Goal: Check status: Verify the current state of an ongoing process or item

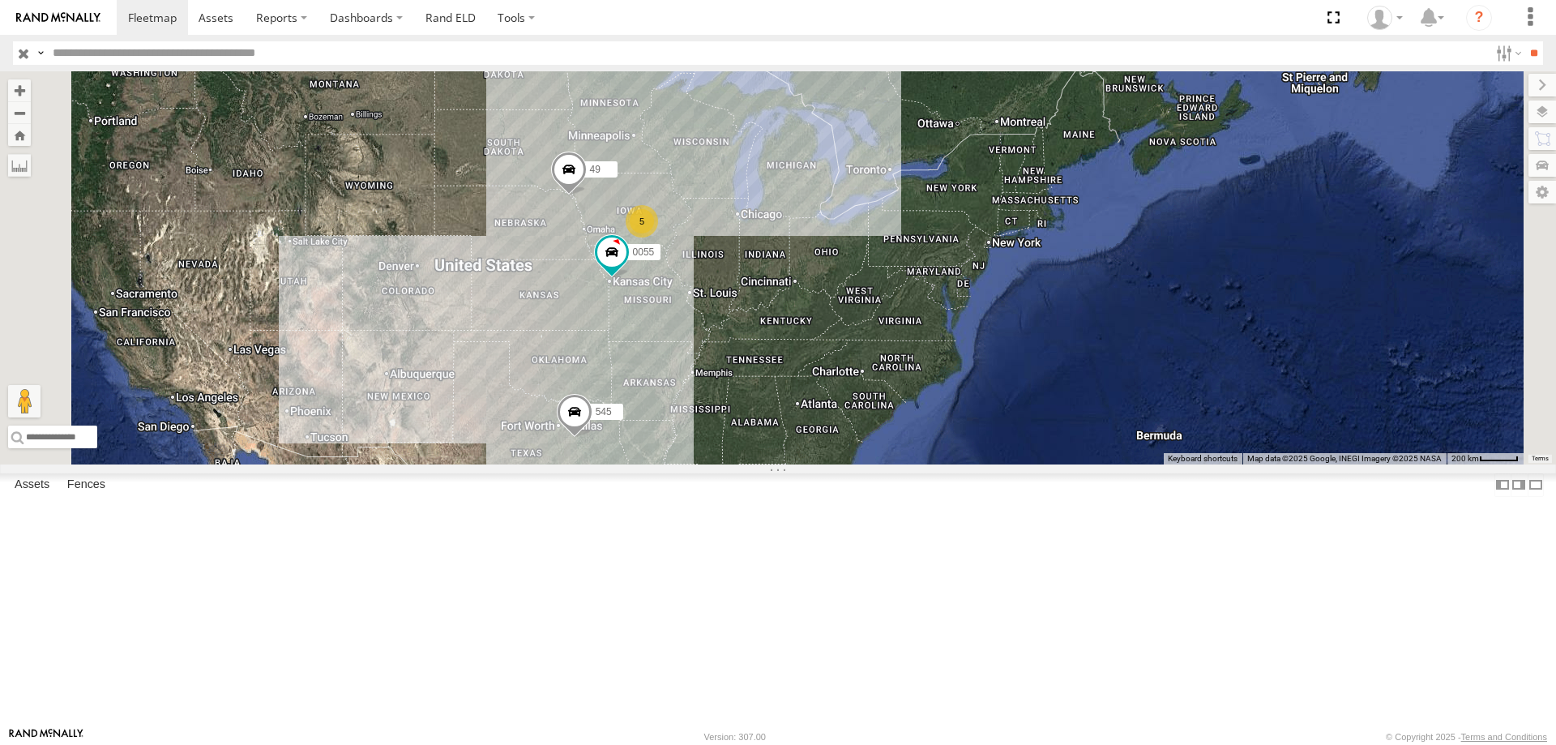
click at [587, 195] on span at bounding box center [569, 174] width 36 height 44
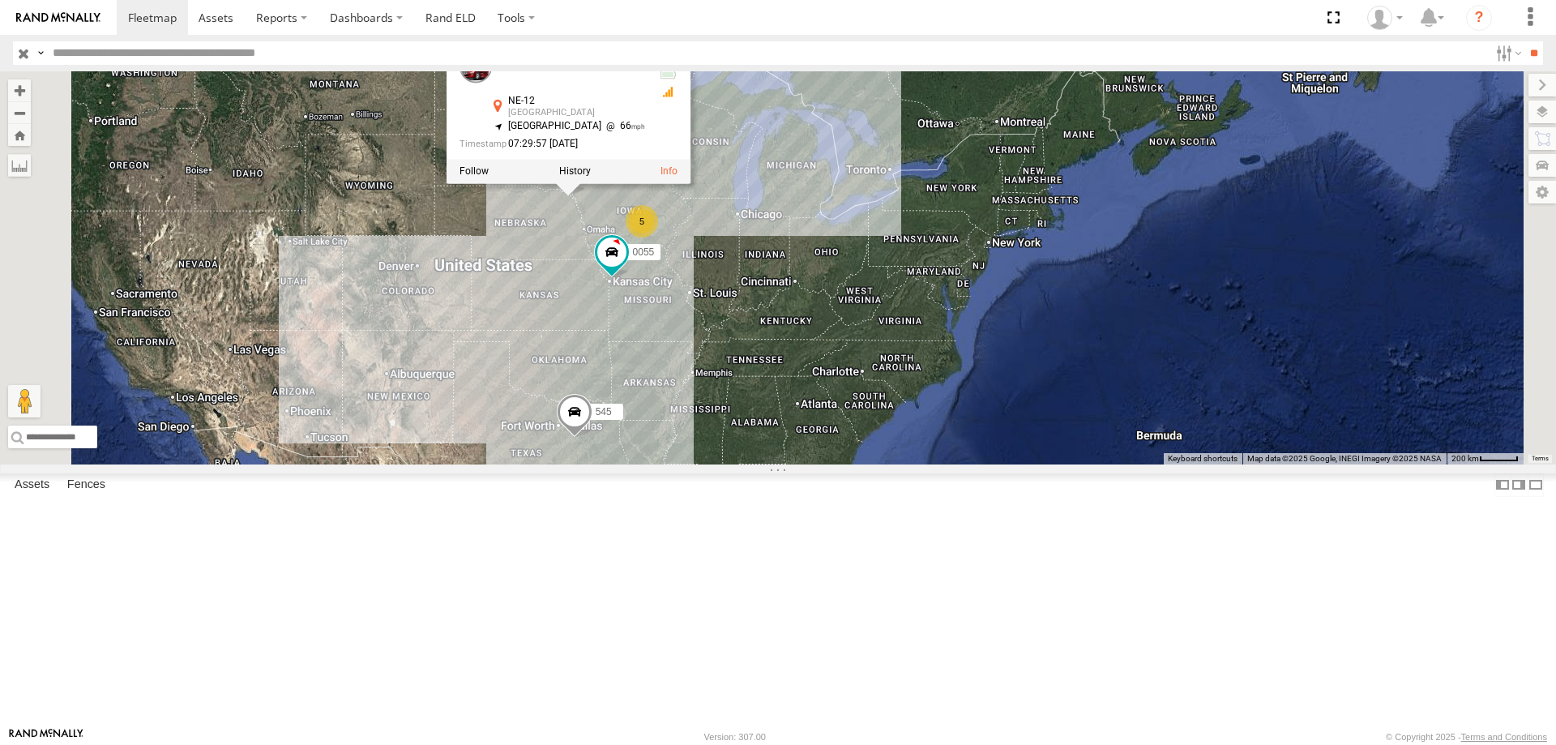
click at [768, 357] on div "545 0055 49 5 49 Tractor NE-12 Newcastle 42.6086 , -96.78853 North West 66 07:2…" at bounding box center [778, 267] width 1556 height 393
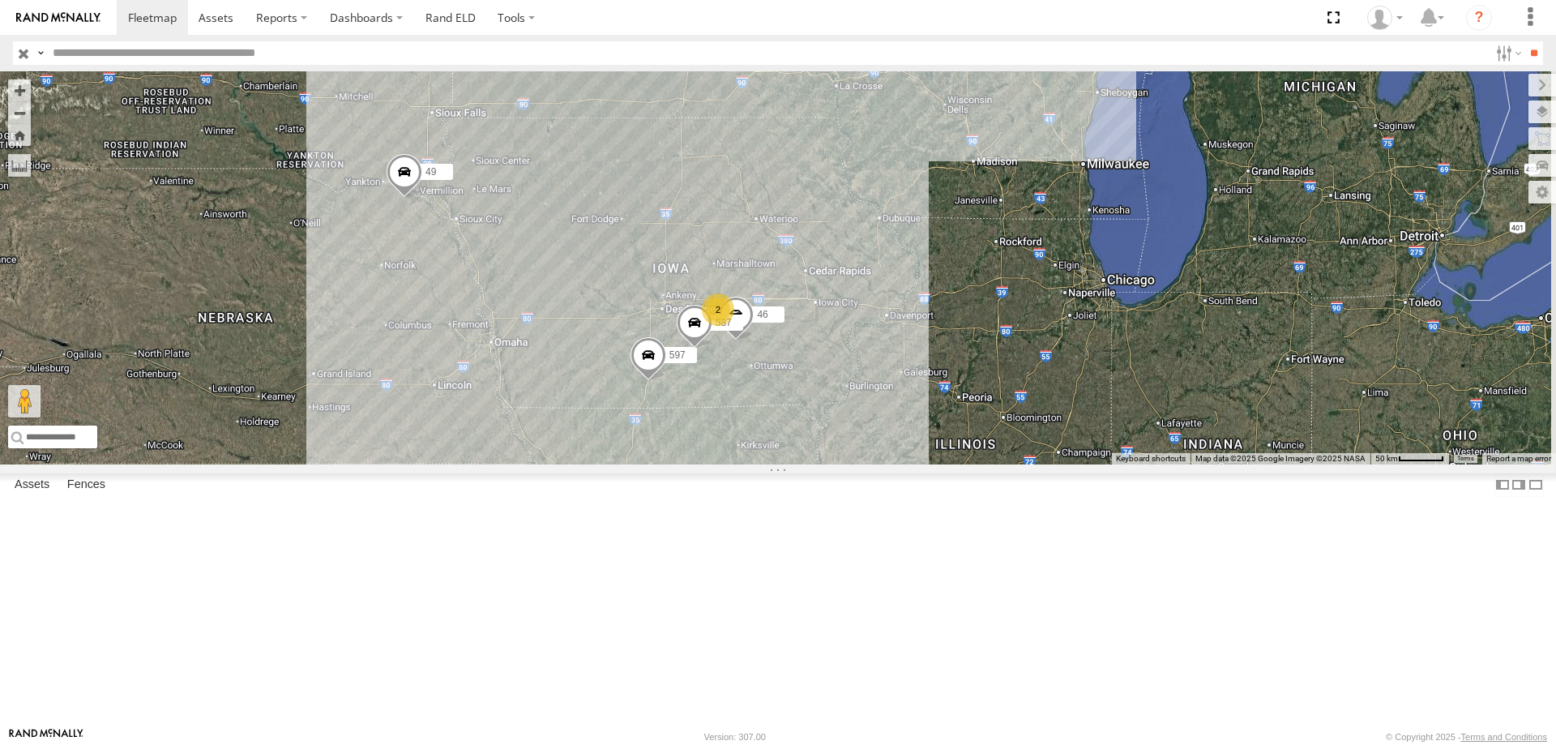
drag, startPoint x: 840, startPoint y: 503, endPoint x: 708, endPoint y: 339, distance: 210.5
click at [708, 339] on div "46 49 597 587 2" at bounding box center [778, 267] width 1556 height 393
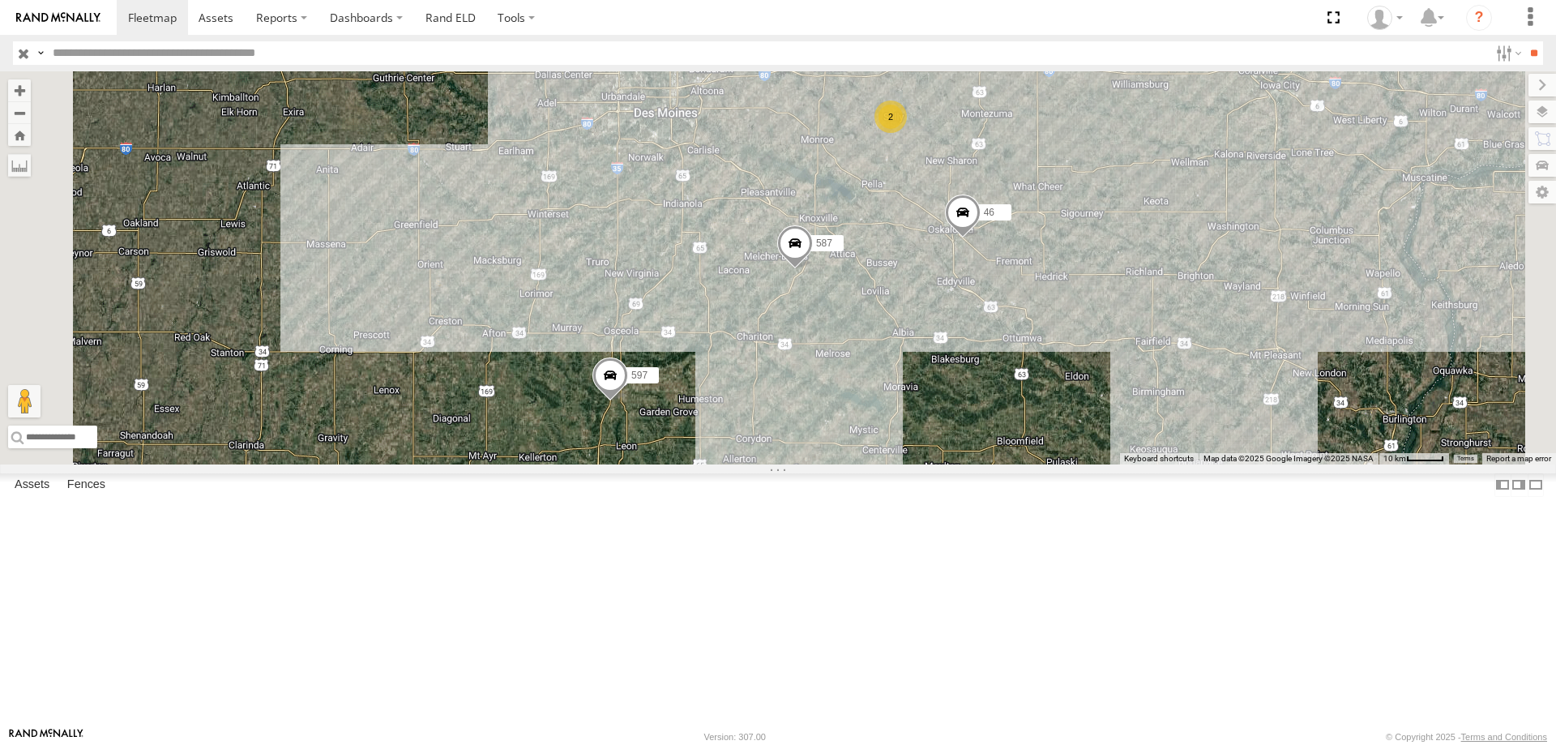
click at [628, 401] on span at bounding box center [611, 379] width 36 height 44
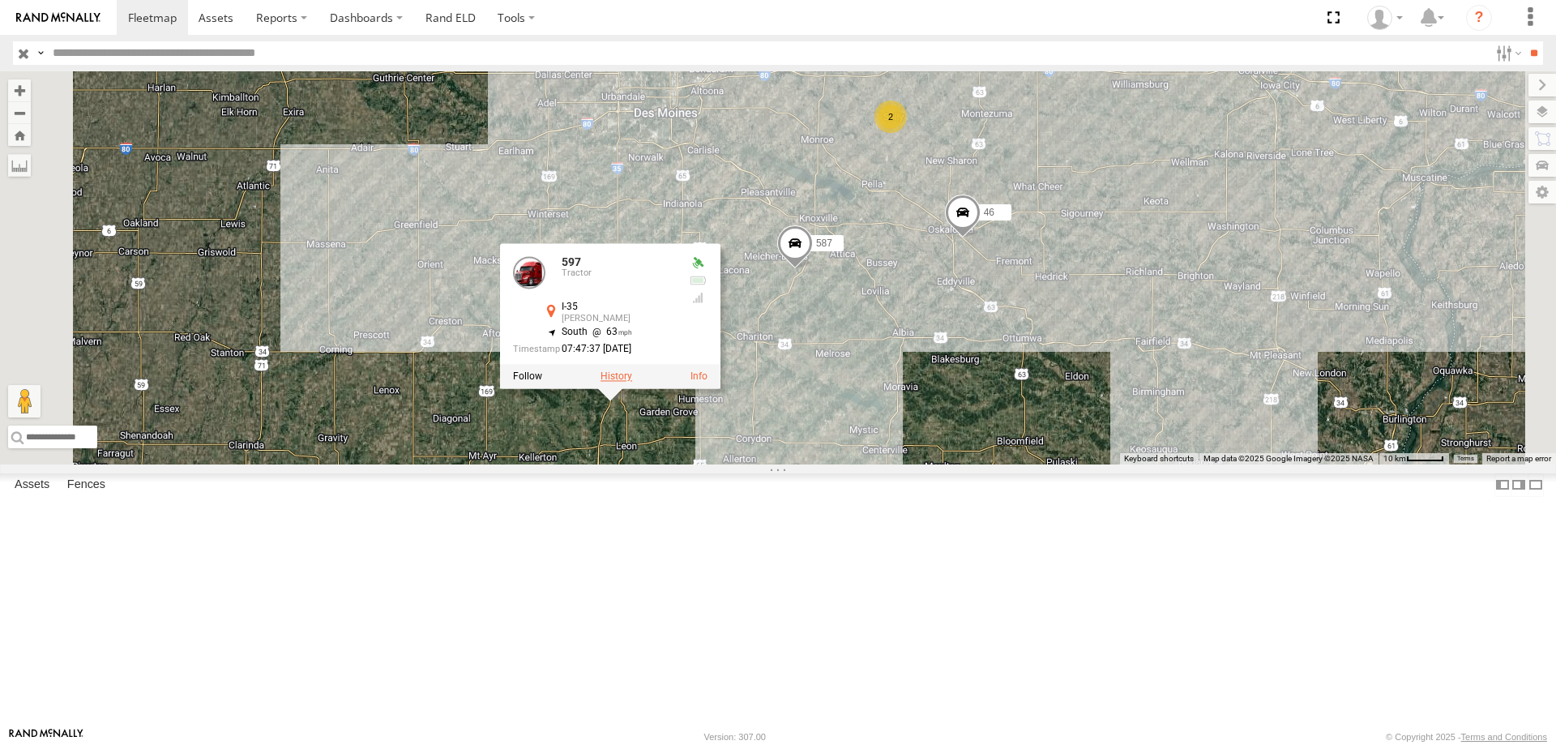
click at [632, 383] on label at bounding box center [617, 376] width 32 height 11
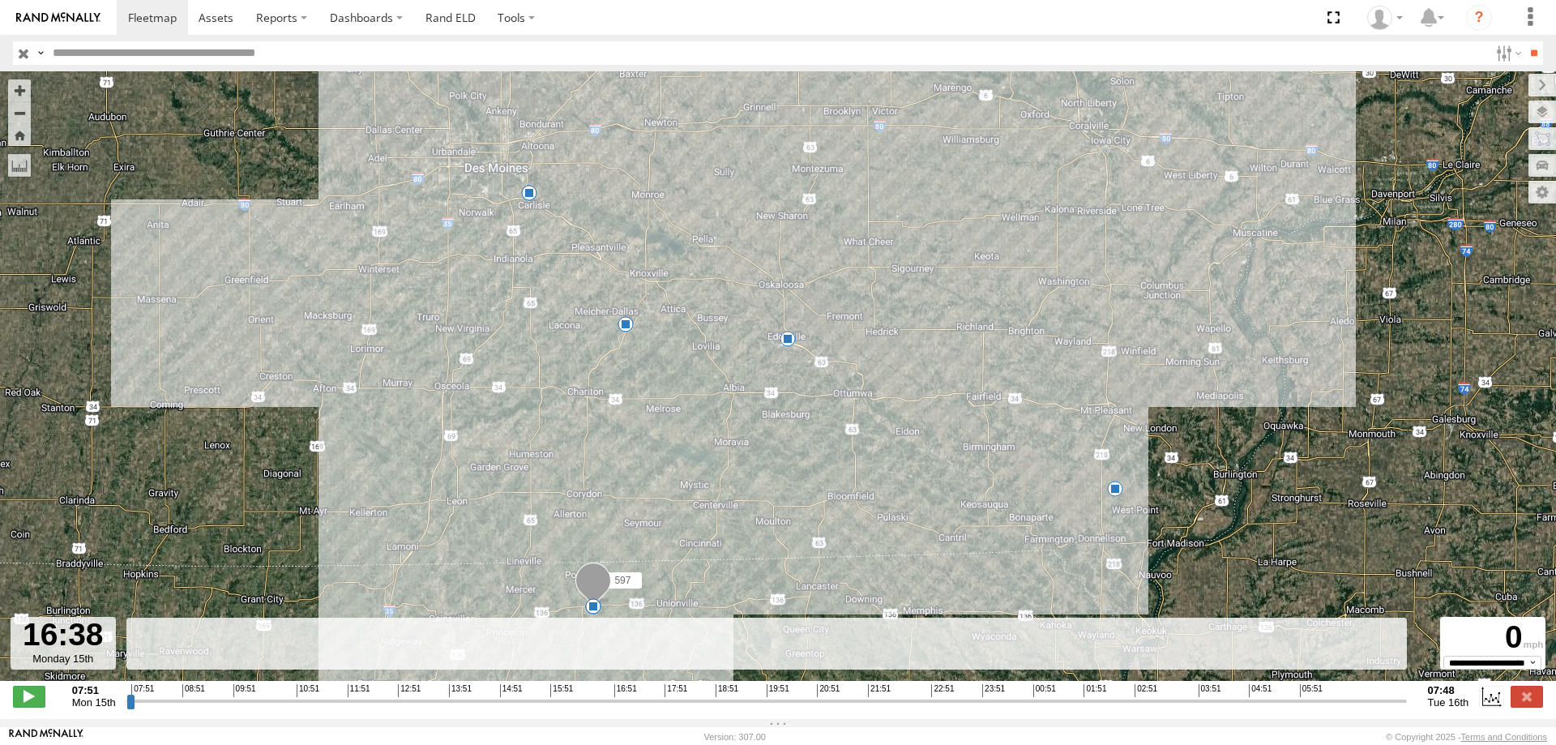
drag, startPoint x: 129, startPoint y: 709, endPoint x: 597, endPoint y: 374, distance: 575.7
click at [597, 693] on input "range" at bounding box center [766, 700] width 1281 height 15
drag, startPoint x: 601, startPoint y: 707, endPoint x: 480, endPoint y: 666, distance: 127.4
type input "**********"
click at [488, 693] on input "range" at bounding box center [766, 700] width 1281 height 15
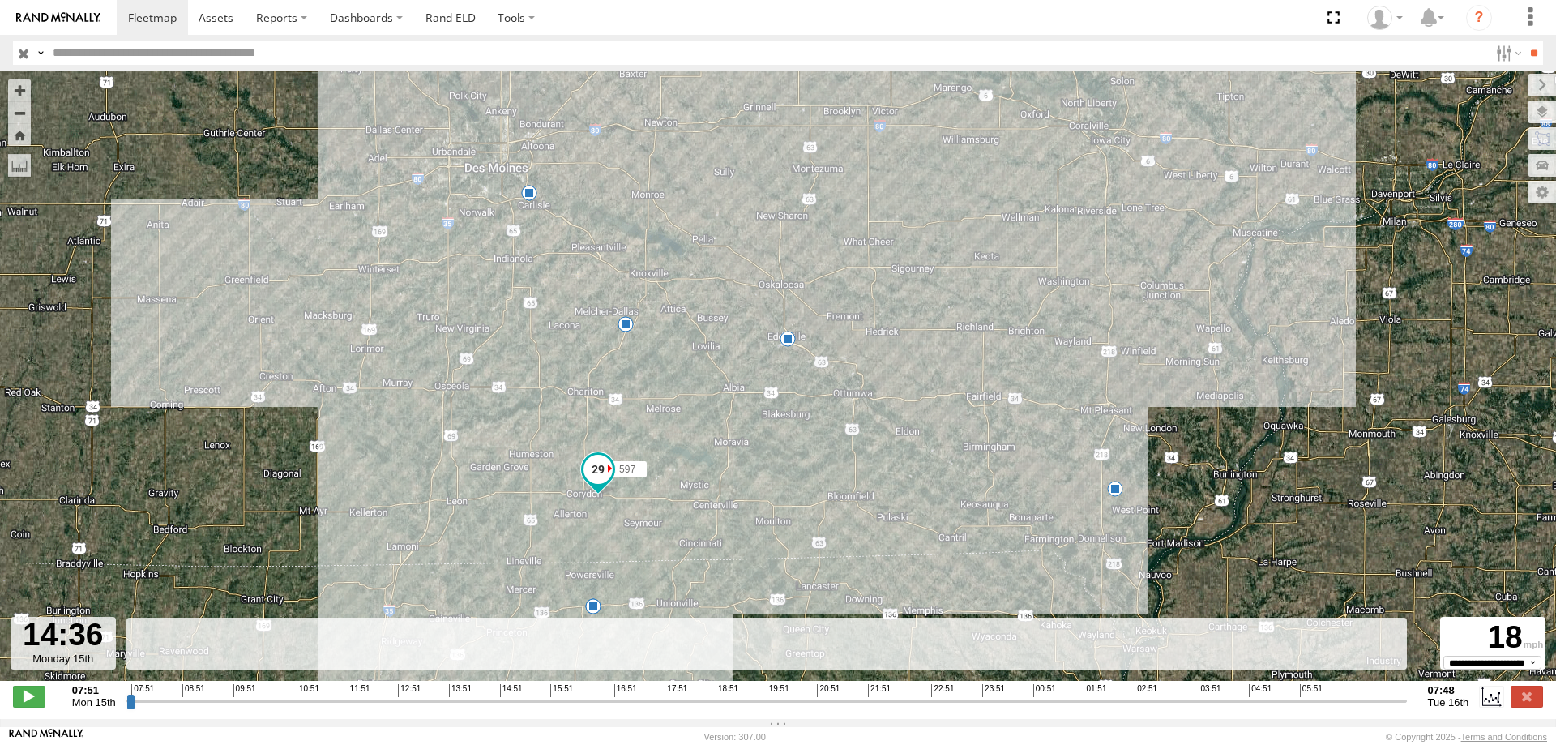
click at [573, 372] on div "597 08:27 Mon 10:24 Mon 11:51 Mon 15:11 Mon 18:09 Mon 18:21 Mon 20:04 Mon 20:37…" at bounding box center [778, 384] width 1556 height 627
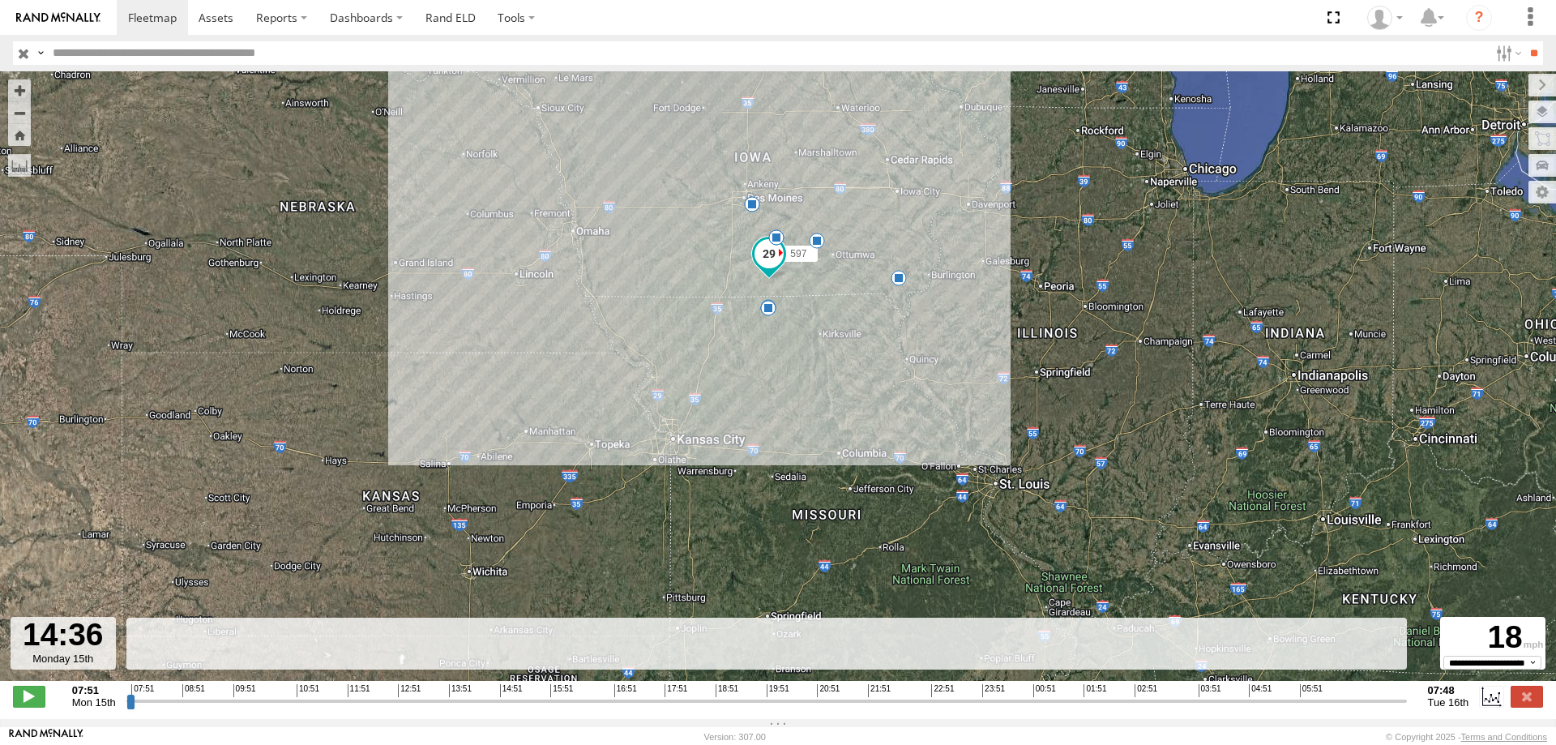
drag, startPoint x: 727, startPoint y: 423, endPoint x: 756, endPoint y: 327, distance: 100.0
click at [756, 327] on div "597 08:27 Mon 10:24 Mon 11:51 Mon 15:11 Mon 18:09 Mon 18:21 Mon 20:04 Mon 20:37…" at bounding box center [778, 384] width 1556 height 627
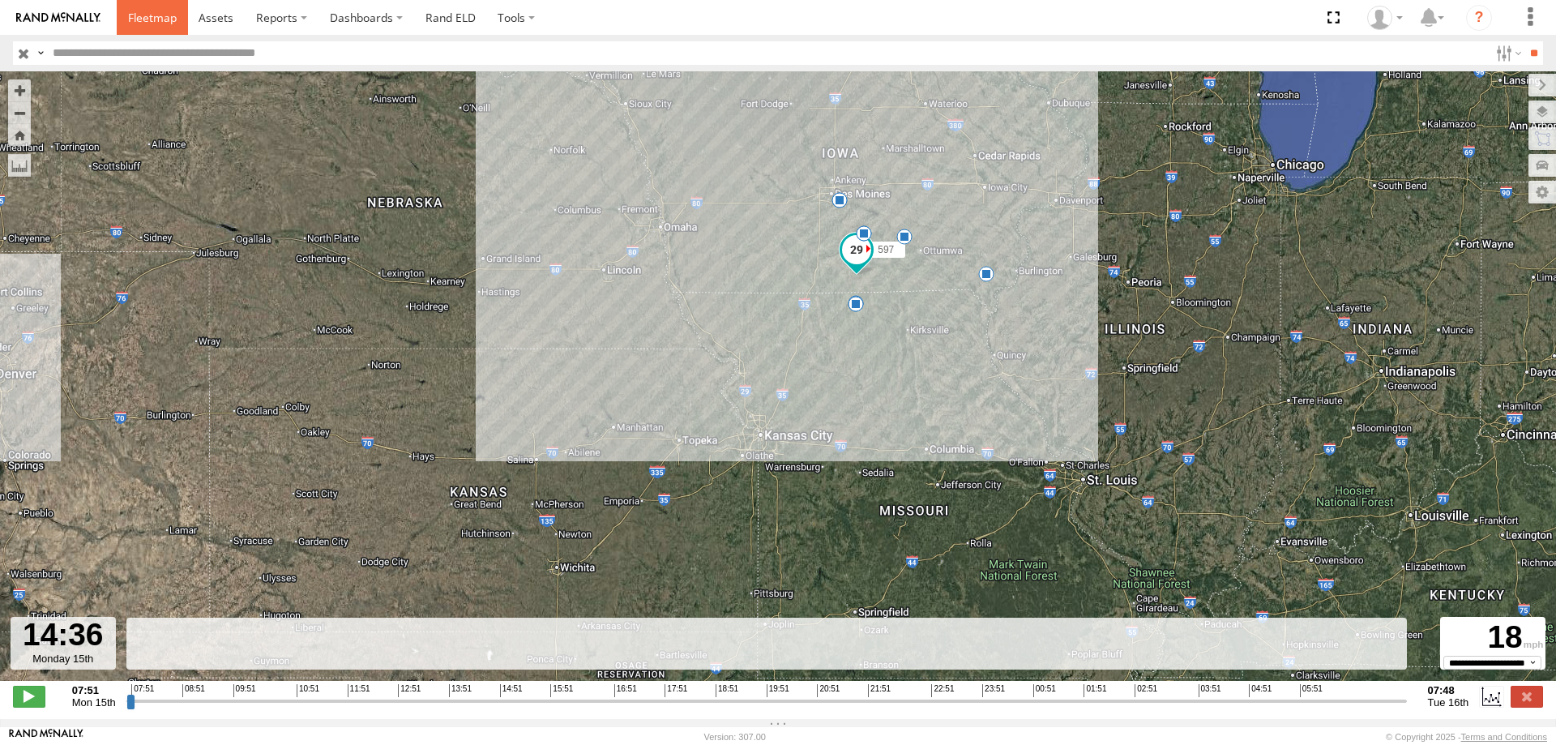
click at [143, 8] on link at bounding box center [152, 17] width 71 height 35
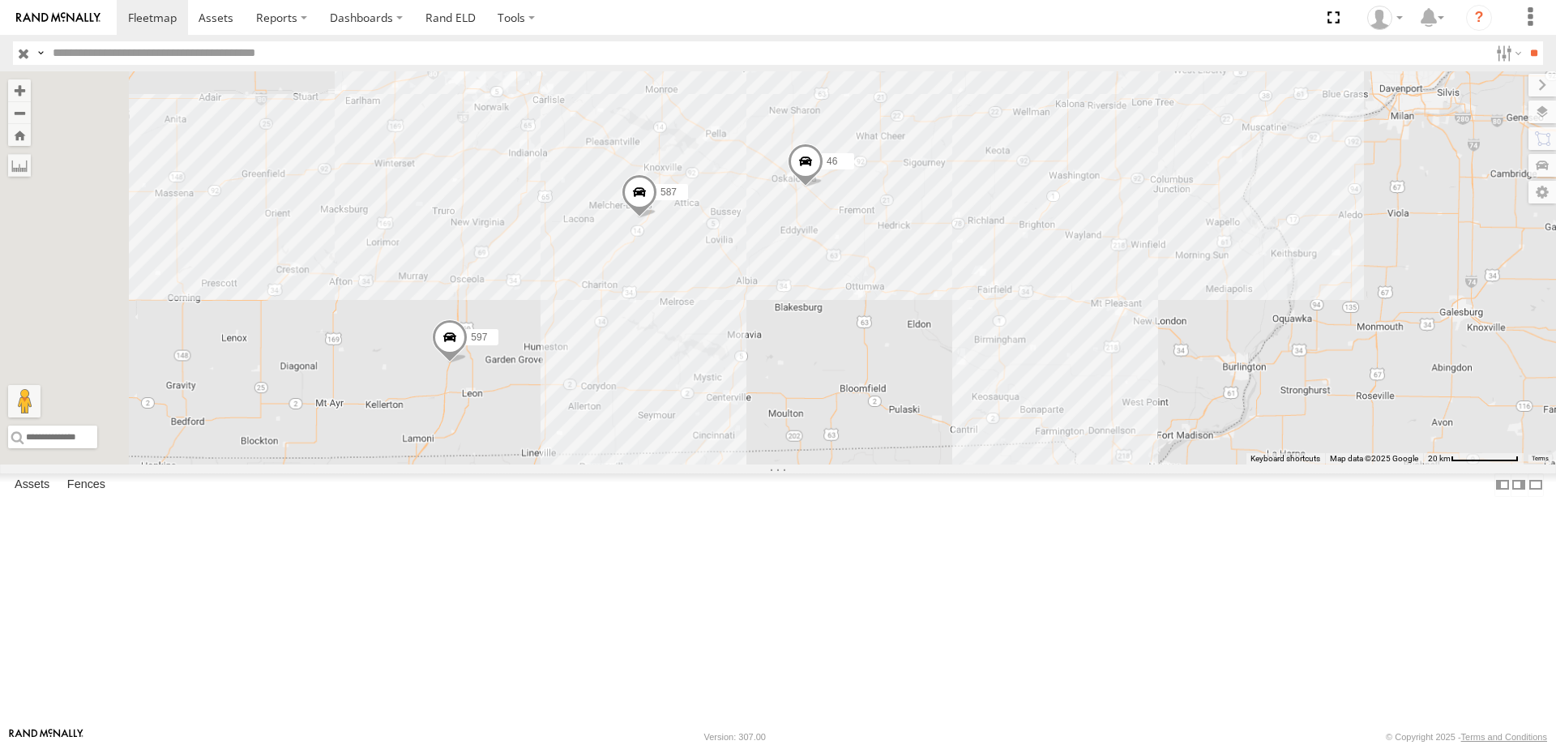
drag, startPoint x: 964, startPoint y: 193, endPoint x: 994, endPoint y: 376, distance: 185.6
click at [983, 391] on div "545 0055 49 46 597 587" at bounding box center [778, 267] width 1556 height 393
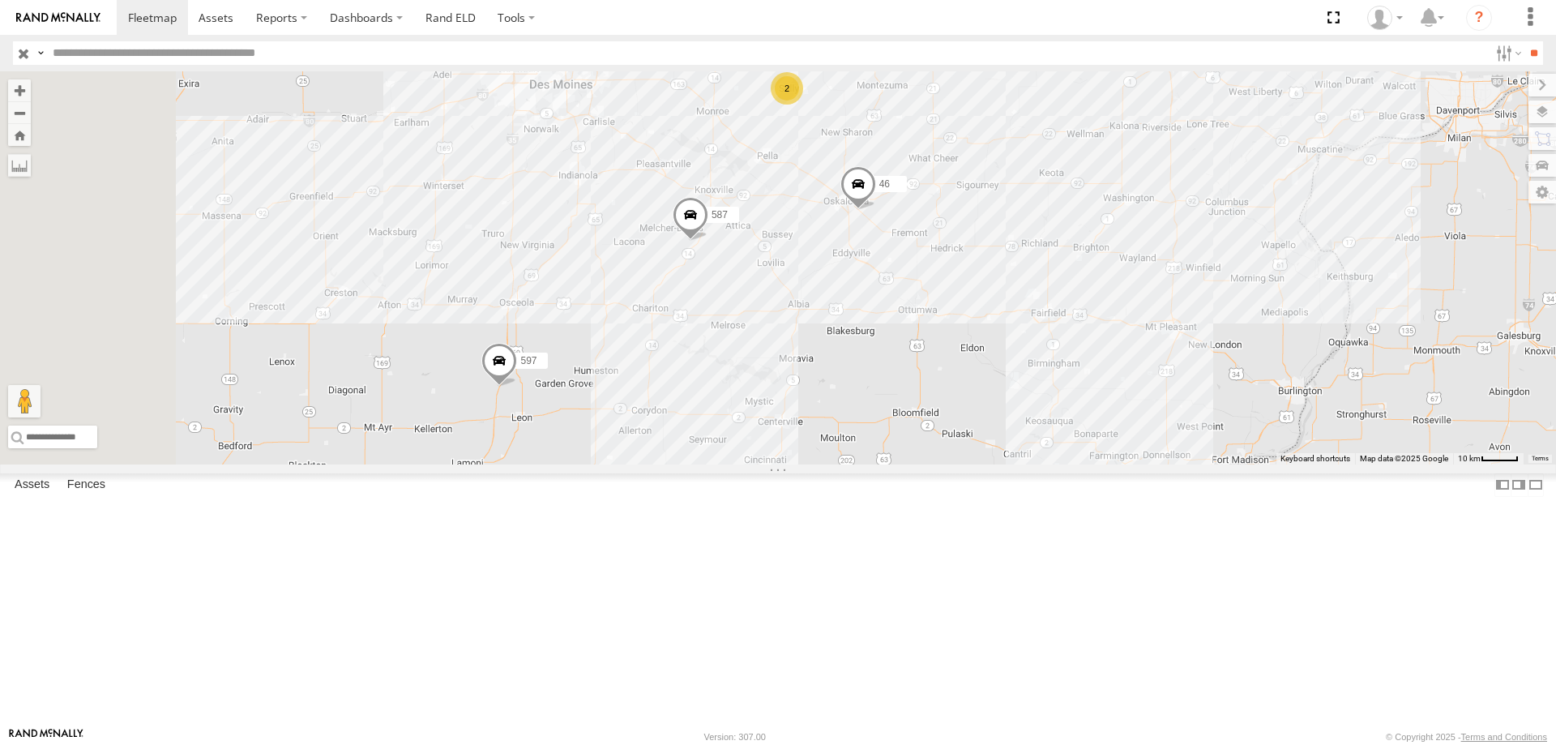
drag, startPoint x: 994, startPoint y: 375, endPoint x: 1061, endPoint y: 404, distance: 73.0
click at [1061, 404] on div "545 0055 49 46 597 587 2" at bounding box center [778, 267] width 1556 height 393
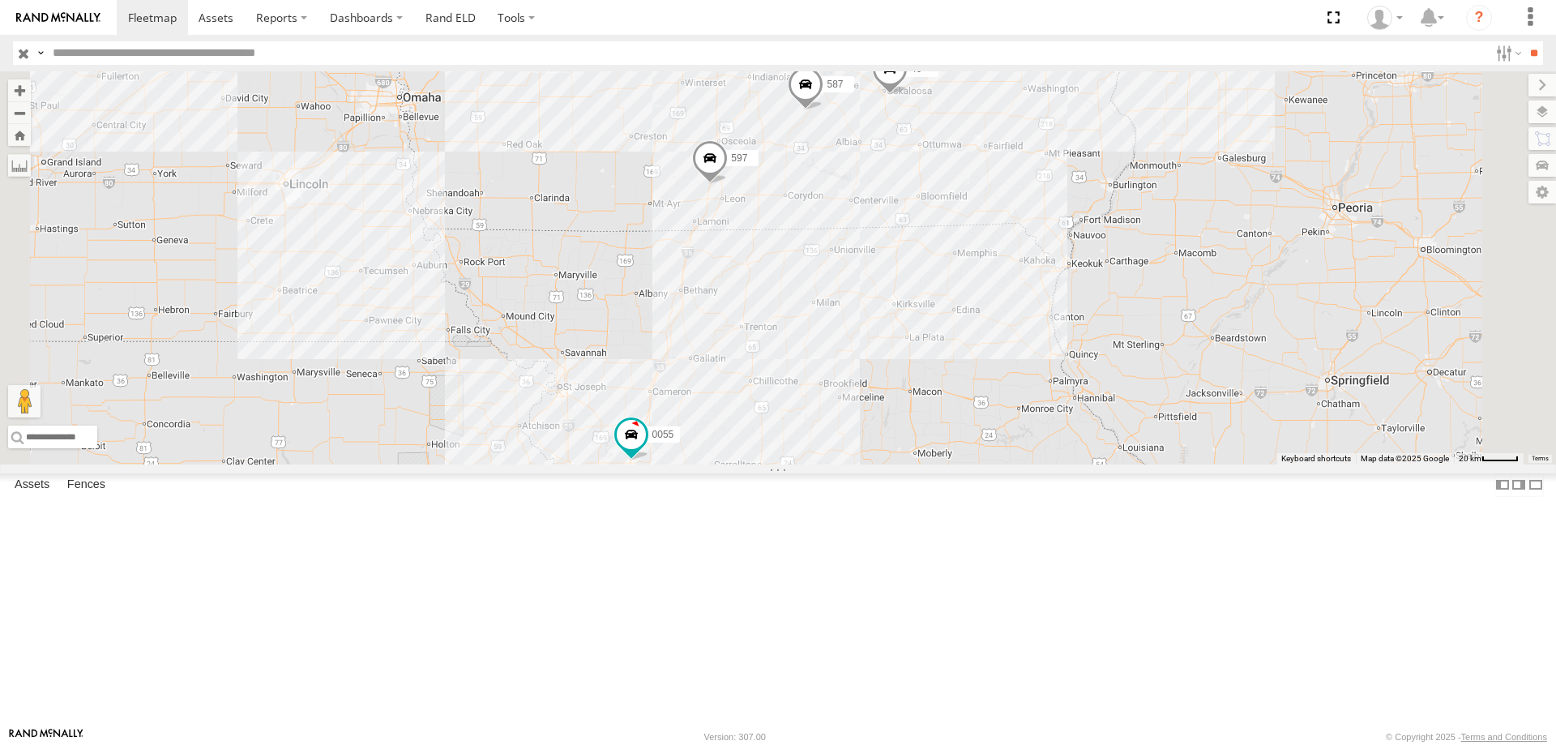
drag, startPoint x: 918, startPoint y: 559, endPoint x: 971, endPoint y: 387, distance: 180.8
click at [971, 387] on div "545 0055 49 46 597 587 2" at bounding box center [778, 267] width 1556 height 393
